Goal: Feedback & Contribution: Submit feedback/report problem

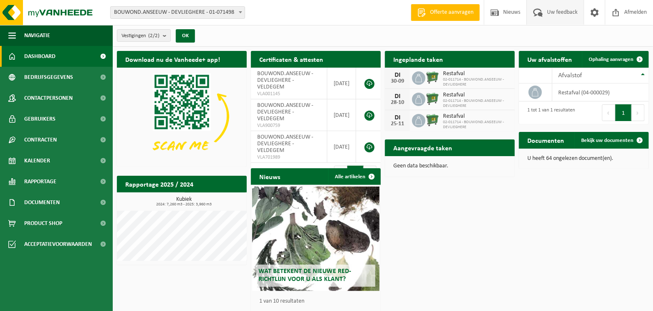
click at [556, 12] on span "Uw feedback" at bounding box center [562, 12] width 35 height 25
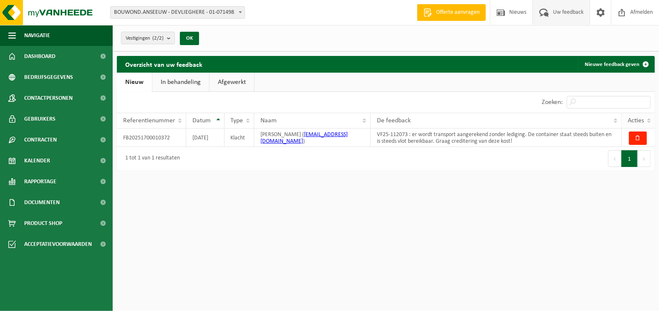
click at [650, 120] on th "Acties" at bounding box center [638, 121] width 33 height 16
click at [186, 86] on link "In behandeling" at bounding box center [180, 82] width 57 height 19
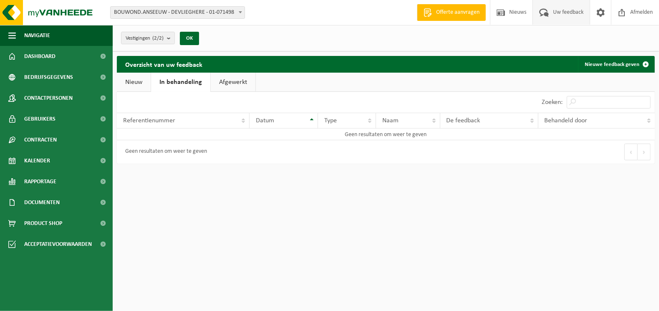
click at [231, 83] on link "Afgewerkt" at bounding box center [233, 82] width 45 height 19
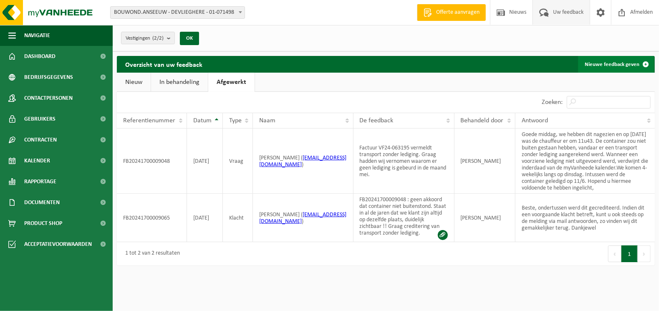
click at [633, 63] on link "Nieuwe feedback geven" at bounding box center [616, 64] width 76 height 17
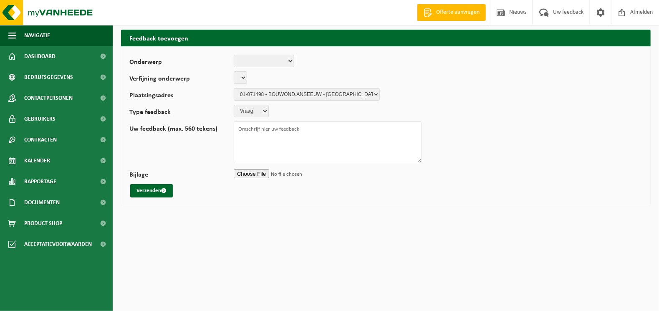
select select
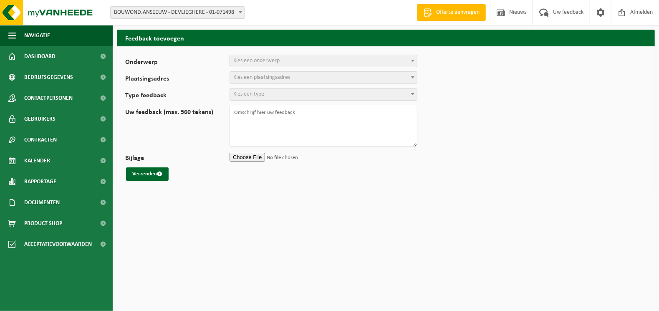
click at [307, 61] on span "Kies een onderwerp" at bounding box center [323, 61] width 187 height 12
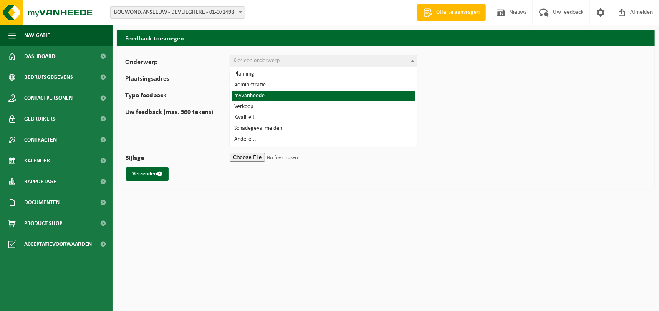
select select "11"
select select
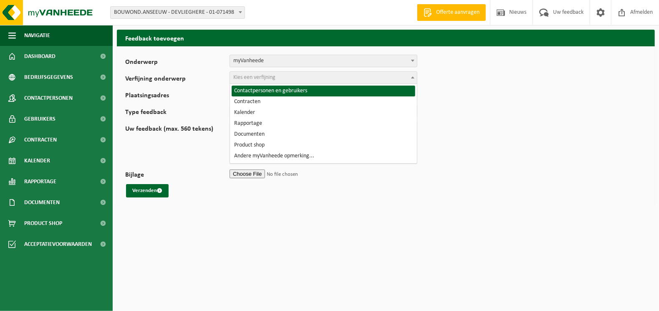
click at [294, 76] on span "Kies een verfijning" at bounding box center [323, 78] width 187 height 12
click at [589, 101] on form "Onderwerp Planning Administratie myVanheede Verkoop Kwaliteit Schadegeval melde…" at bounding box center [385, 126] width 521 height 143
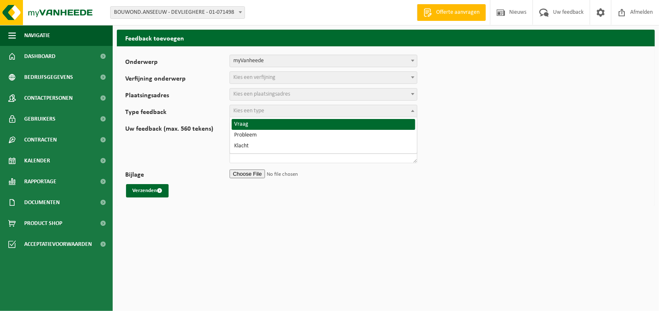
click at [336, 116] on span "Kies een type" at bounding box center [323, 111] width 187 height 12
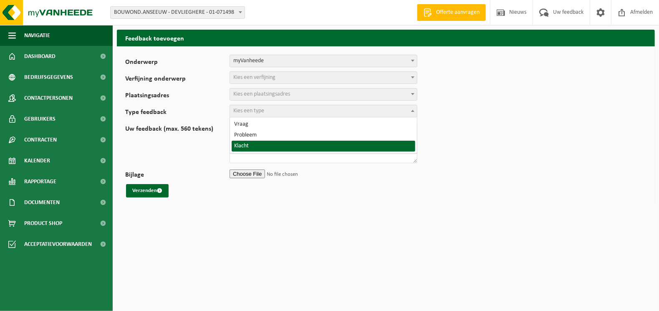
select select "COM"
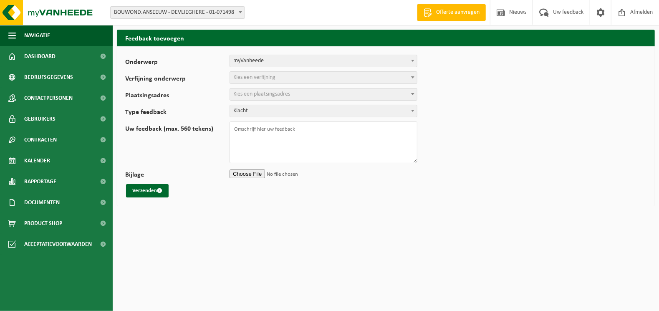
click at [489, 103] on form "Onderwerp Planning Administratie myVanheede Verkoop Kwaliteit Schadegeval melde…" at bounding box center [385, 126] width 521 height 143
click at [558, 16] on span "Uw feedback" at bounding box center [568, 12] width 35 height 25
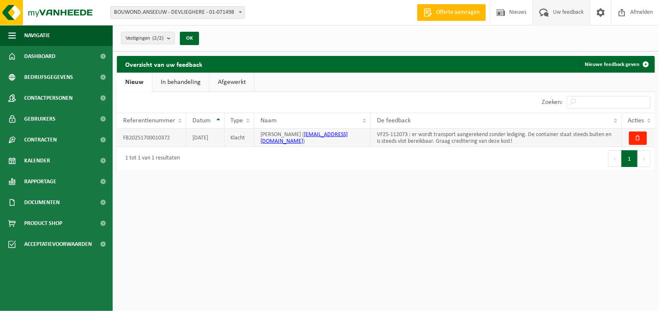
click at [134, 139] on td "FB20251700010372" at bounding box center [151, 138] width 69 height 18
click at [452, 123] on div "De feedback" at bounding box center [494, 120] width 234 height 7
click at [648, 118] on th "Acties" at bounding box center [638, 121] width 33 height 16
drag, startPoint x: 644, startPoint y: 139, endPoint x: 340, endPoint y: 202, distance: 310.6
click at [340, 202] on html "Vestiging: BOUWOND.ANSEEUW - DEVLIEGHERE - 01-071498 BOUWOND.ANSEEUW - DEVLIEGH…" at bounding box center [329, 155] width 659 height 311
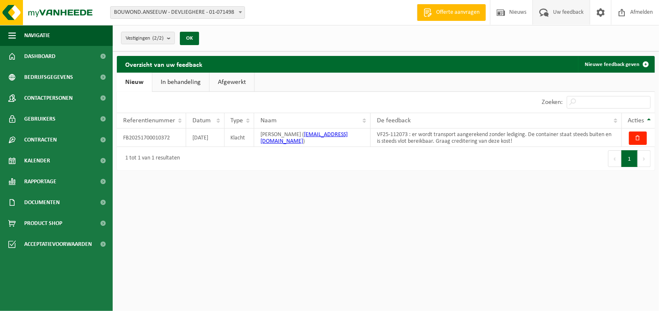
click at [567, 13] on span "Uw feedback" at bounding box center [568, 12] width 35 height 25
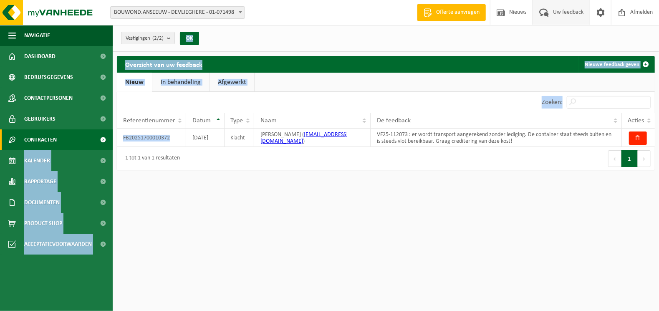
drag, startPoint x: 178, startPoint y: 138, endPoint x: 107, endPoint y: 141, distance: 71.4
click at [107, 141] on div "Navigatie Offerte aanvragen Nieuws Uw feedback Afmelden Dashboard Bedrijfsgegev…" at bounding box center [329, 89] width 659 height 179
drag, startPoint x: 107, startPoint y: 141, endPoint x: 162, endPoint y: 134, distance: 55.5
copy div "Actieve contracten Historiek contracten Kalender Rapportage In grafiekvorm In l…"
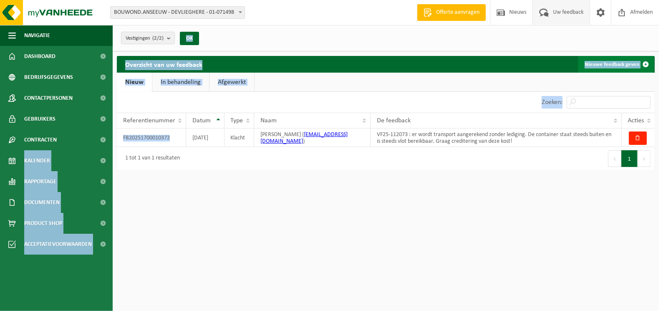
click at [612, 64] on link "Nieuwe feedback geven" at bounding box center [616, 64] width 76 height 17
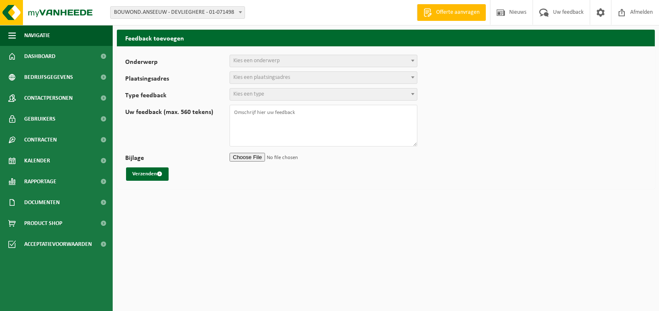
select select
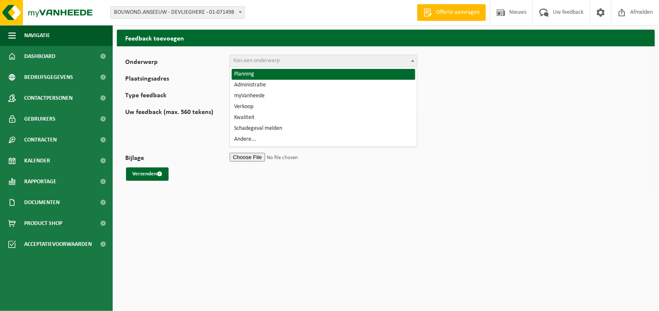
click at [376, 61] on span "Kies een onderwerp" at bounding box center [323, 61] width 187 height 12
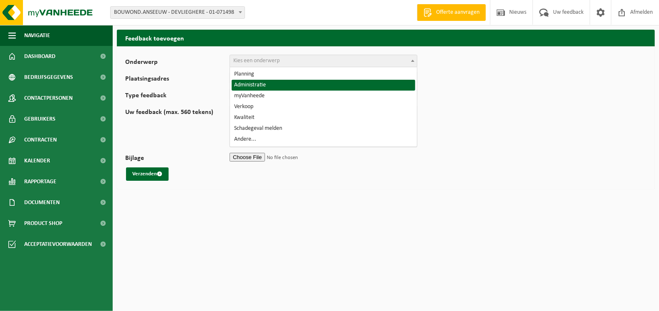
select select "7"
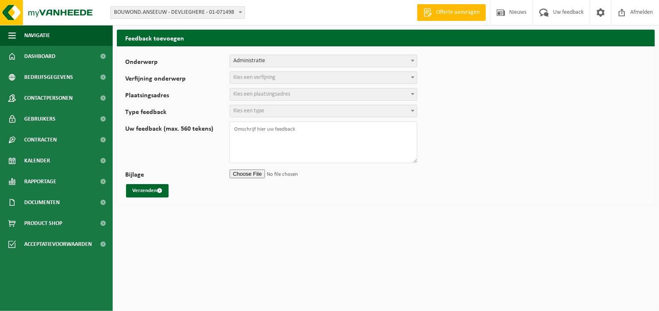
click at [278, 80] on span "Kies een verfijning" at bounding box center [323, 78] width 187 height 12
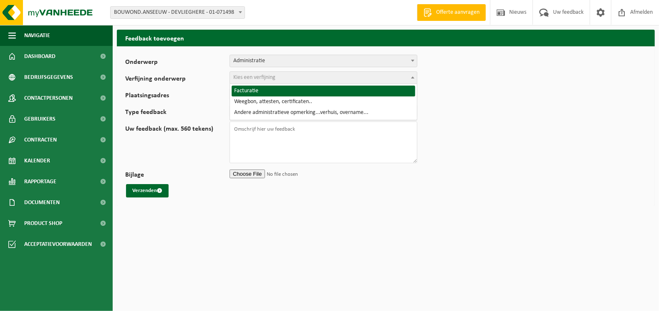
select select "8"
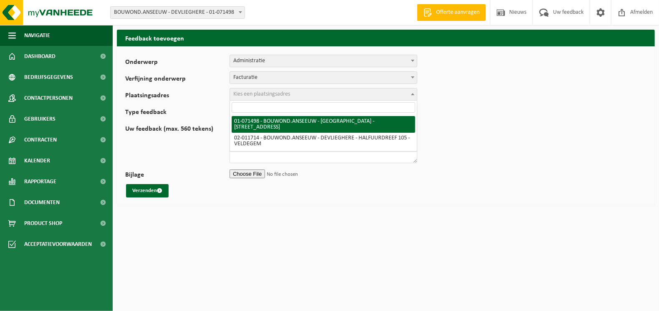
click at [276, 95] on span "Kies een plaatsingsadres" at bounding box center [261, 94] width 57 height 6
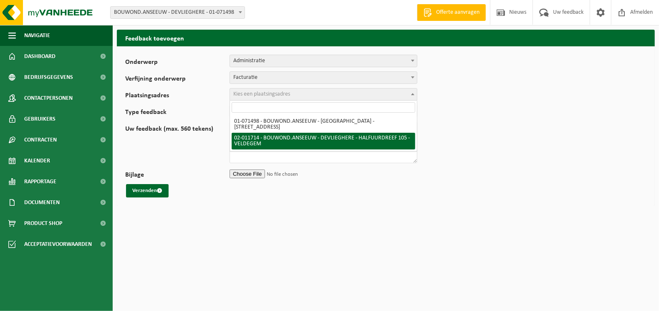
select select "22387"
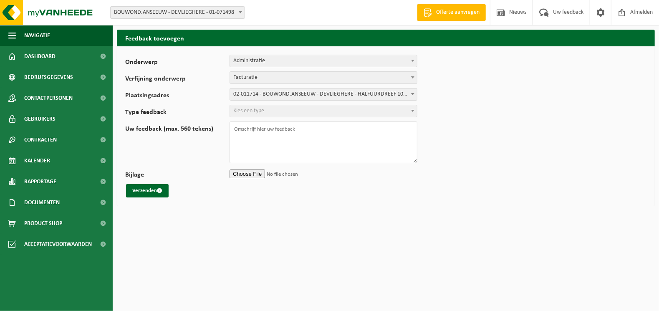
click at [274, 113] on span "Kies een type" at bounding box center [323, 111] width 187 height 12
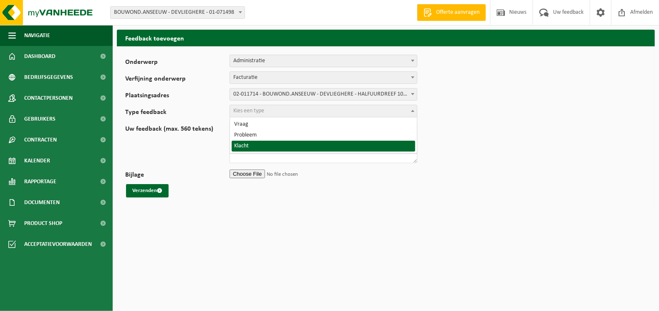
select select "COM"
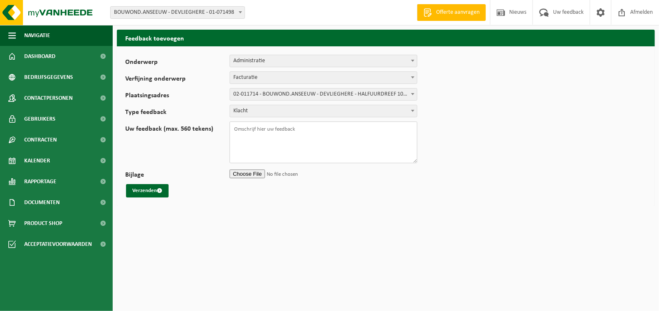
click at [247, 127] on textarea "Uw feedback (max. 560 tekens)" at bounding box center [324, 142] width 188 height 42
paste textarea "Kalender Rapportage Documenten Product Shop Acceptatievoorwaarden OK Overzicht …"
drag, startPoint x: 274, startPoint y: 147, endPoint x: 232, endPoint y: 128, distance: 45.8
click at [232, 128] on textarea "Wij ontvingen nog steeds geen antwoord op feedback Kalender Rapportage Document…" at bounding box center [324, 142] width 188 height 42
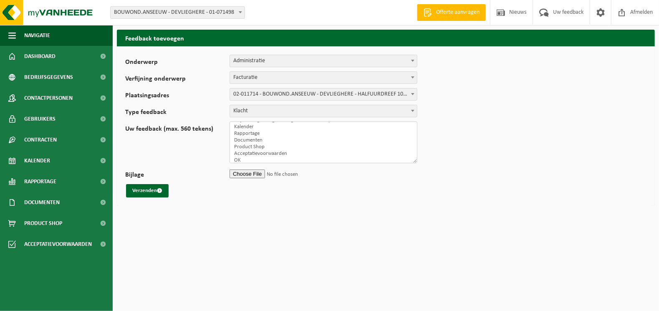
scroll to position [0, 0]
drag, startPoint x: 288, startPoint y: 141, endPoint x: 233, endPoint y: 135, distance: 55.8
click at [233, 135] on textarea "Wij ontvingen nog steeds geen antwoord op feedback Kalender Rapportage Document…" at bounding box center [324, 142] width 188 height 42
click at [282, 133] on textarea "Wij ontvingen nog steeds geen antwoord op feedback van 09.09.25 FB20251700010372" at bounding box center [324, 142] width 188 height 42
type textarea "Wij ontvingen nog steeds geen antwoord op feedback van 09.09.25 FB20251700010372"
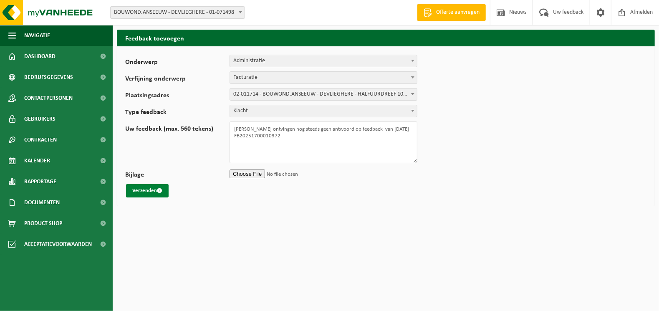
click at [133, 187] on button "Verzenden" at bounding box center [147, 190] width 43 height 13
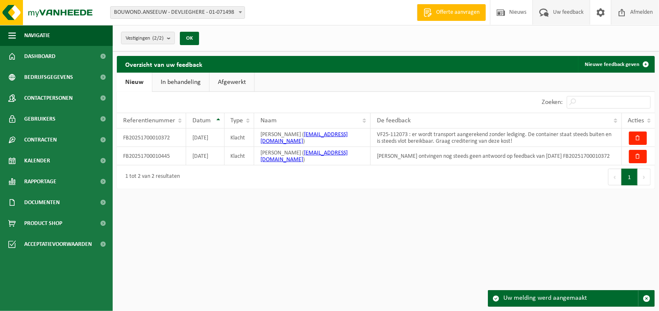
click at [635, 8] on span "Afmelden" at bounding box center [641, 12] width 27 height 25
